Goal: Transaction & Acquisition: Download file/media

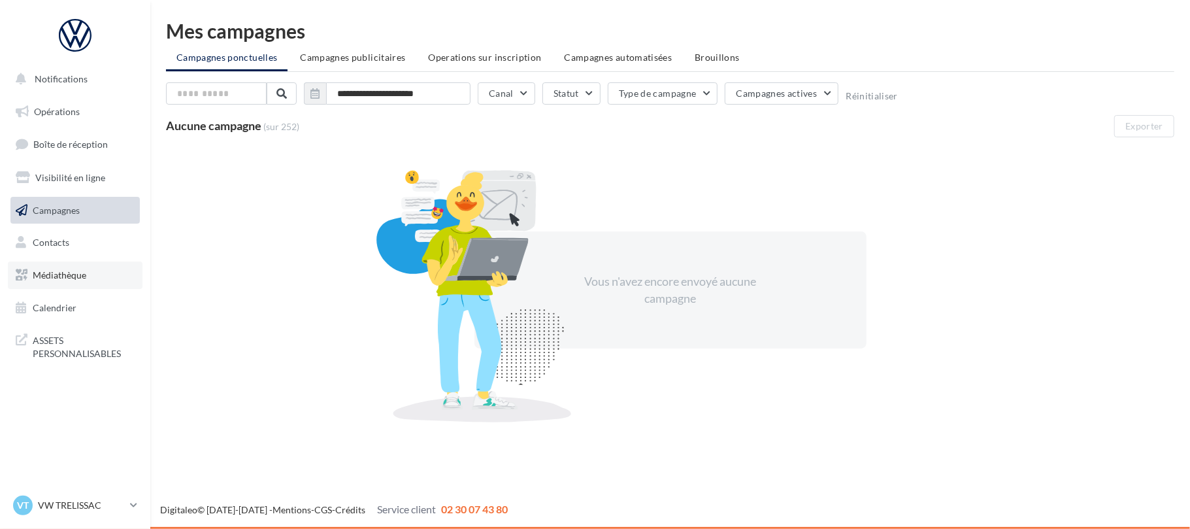
click at [82, 271] on span "Médiathèque" at bounding box center [60, 274] width 54 height 11
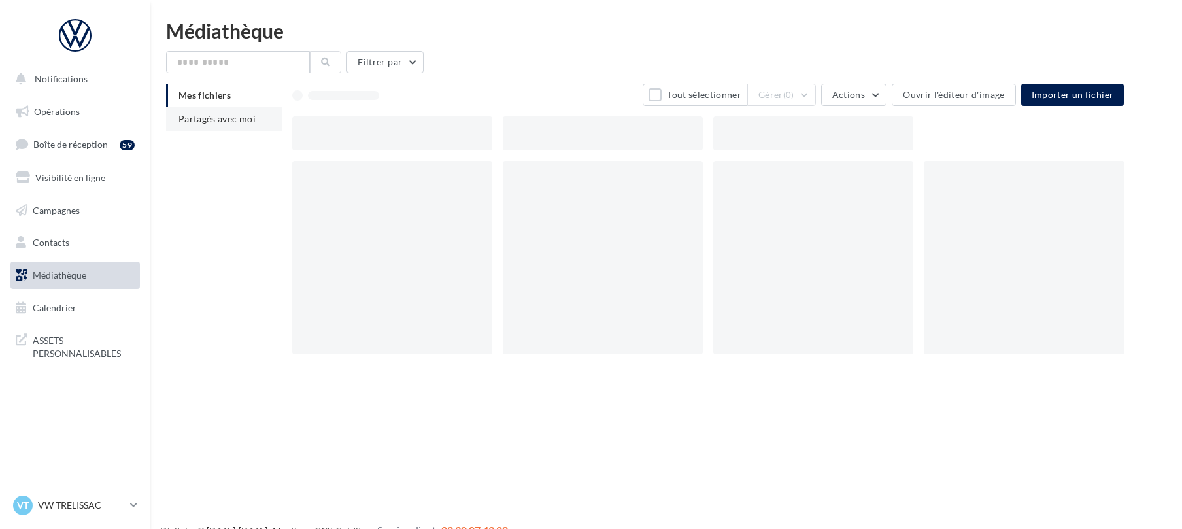
click at [215, 118] on span "Partagés avec moi" at bounding box center [216, 118] width 77 height 11
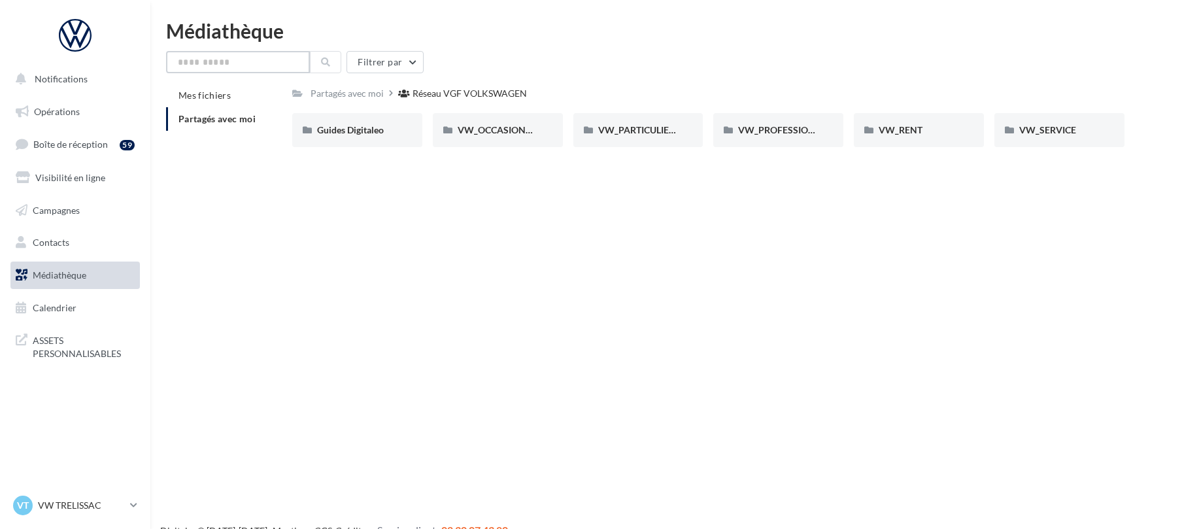
click at [258, 65] on input "text" at bounding box center [238, 62] width 144 height 22
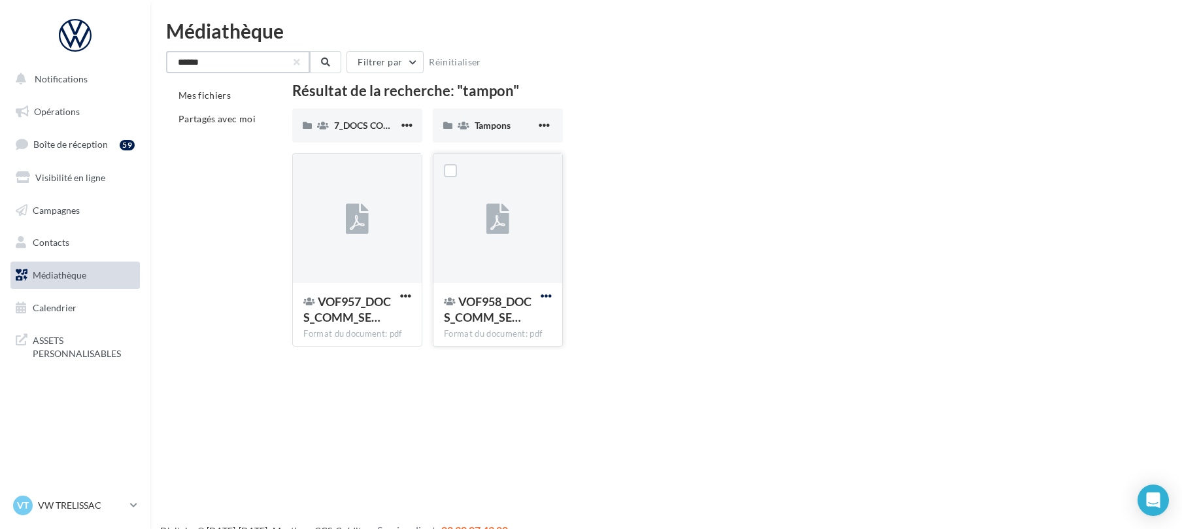
type input "******"
click at [548, 293] on span "button" at bounding box center [546, 295] width 11 height 11
click at [477, 324] on button "Télécharger" at bounding box center [489, 322] width 131 height 34
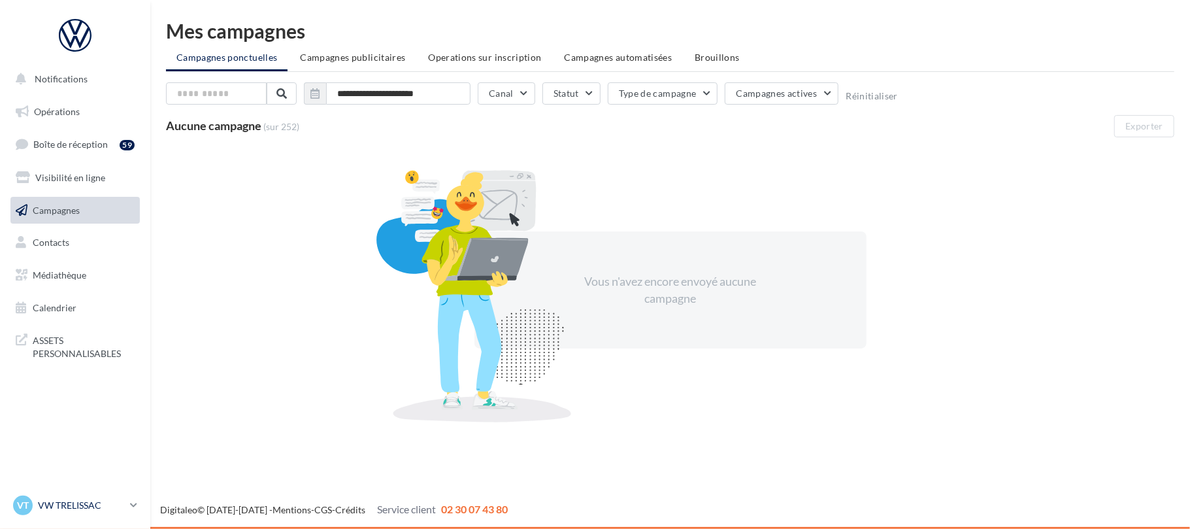
click at [82, 505] on p "VW TRELISSAC" at bounding box center [81, 505] width 87 height 13
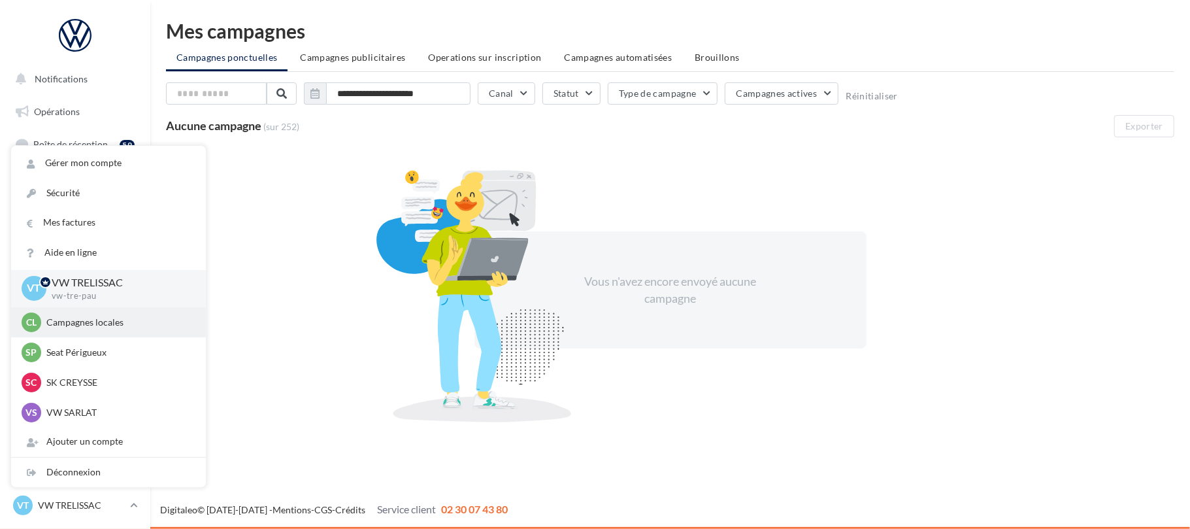
click at [120, 325] on p "Campagnes locales" at bounding box center [118, 322] width 144 height 13
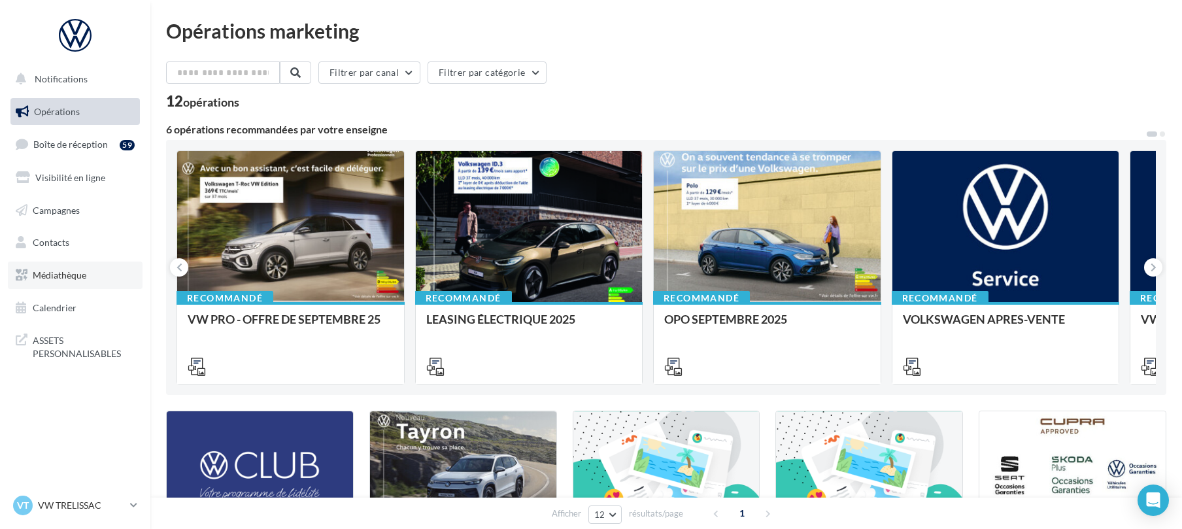
click at [60, 275] on span "Médiathèque" at bounding box center [60, 274] width 54 height 11
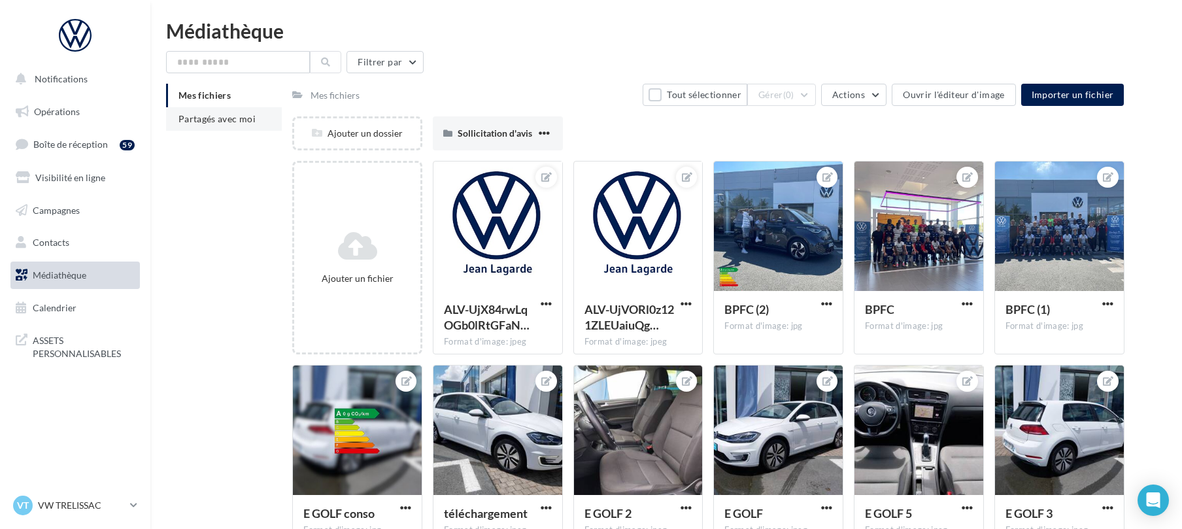
click at [196, 120] on span "Partagés avec moi" at bounding box center [216, 118] width 77 height 11
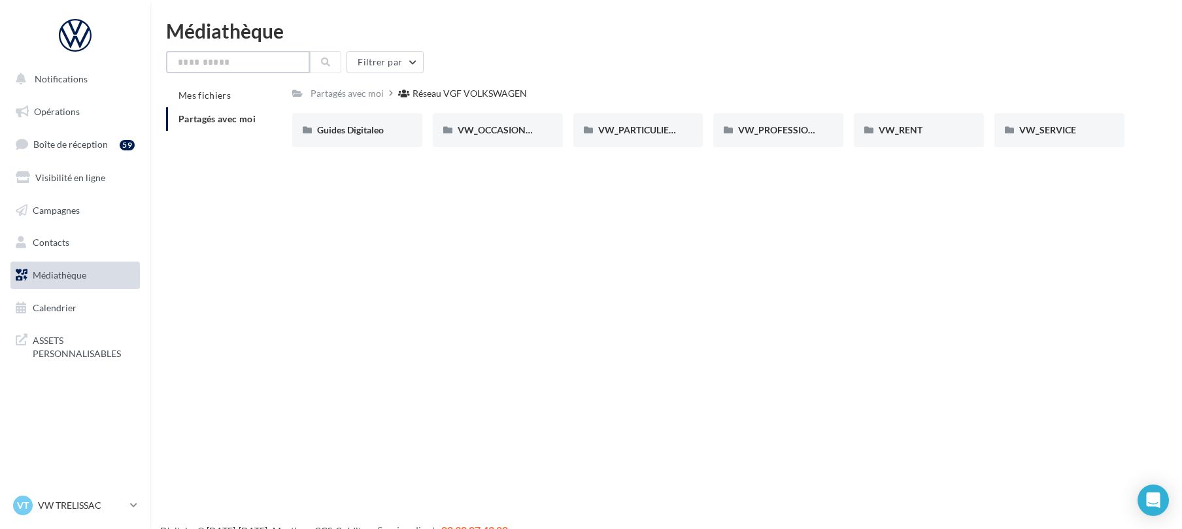
click at [231, 58] on input "text" at bounding box center [238, 62] width 144 height 22
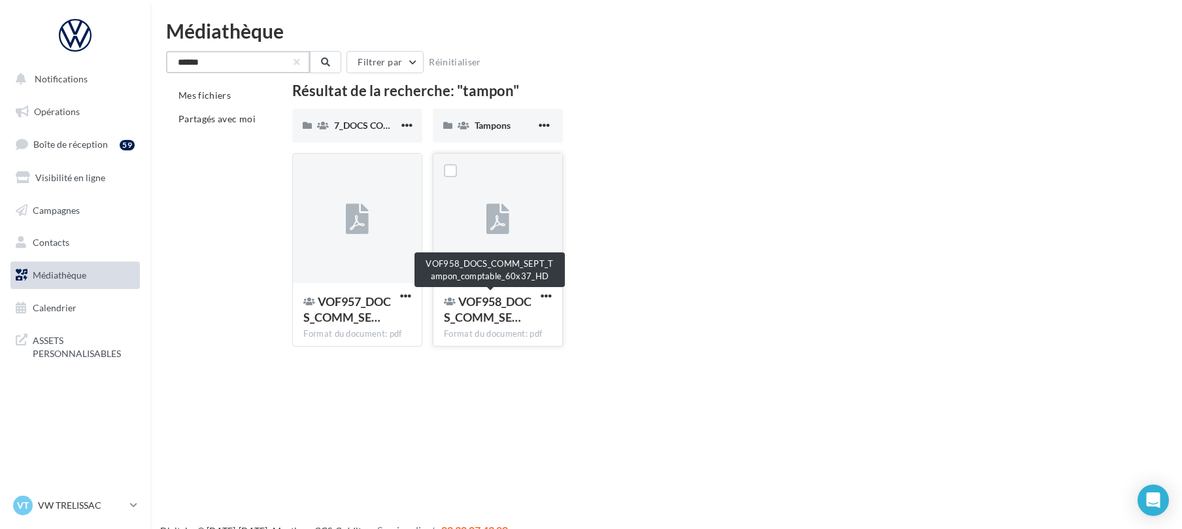
type input "******"
click at [476, 314] on span "VOF958_DOCS_COMM_SE…" at bounding box center [488, 309] width 88 height 30
click at [550, 298] on span "button" at bounding box center [546, 295] width 11 height 11
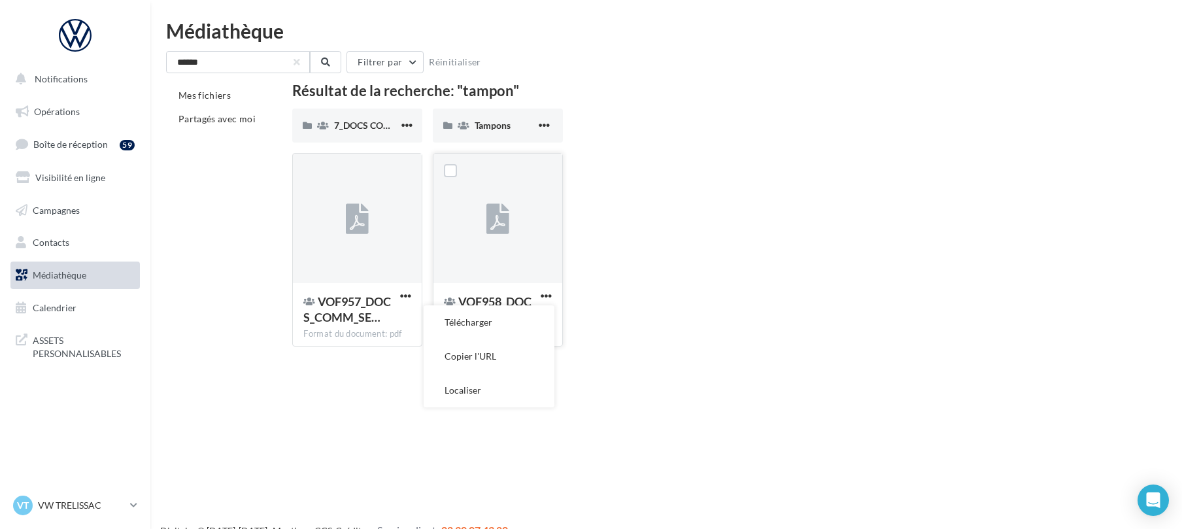
drag, startPoint x: 482, startPoint y: 323, endPoint x: 497, endPoint y: 324, distance: 15.1
click at [480, 324] on button "Télécharger" at bounding box center [489, 322] width 131 height 34
click at [408, 293] on span "button" at bounding box center [405, 295] width 11 height 11
click at [354, 320] on button "Télécharger" at bounding box center [348, 322] width 131 height 34
